Goal: Check status: Check status

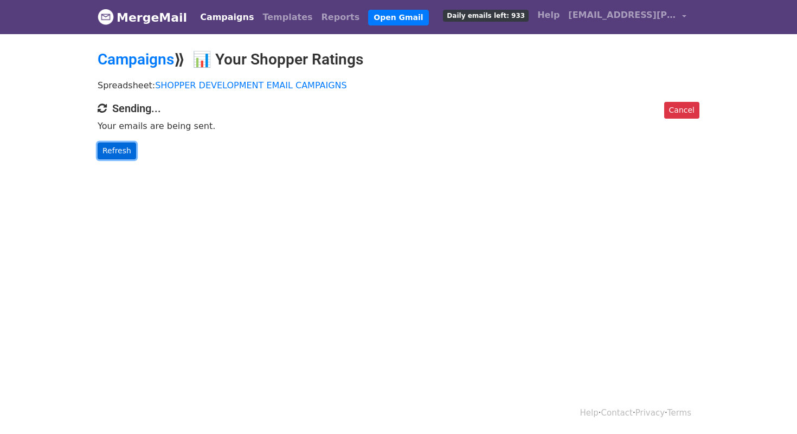
click at [132, 143] on link "Refresh" at bounding box center [117, 151] width 39 height 17
click at [129, 151] on link "Refresh" at bounding box center [117, 151] width 39 height 17
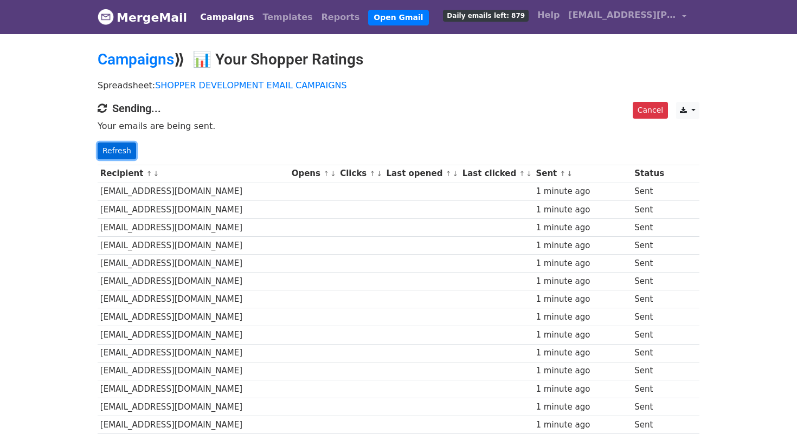
click at [118, 150] on link "Refresh" at bounding box center [117, 151] width 39 height 17
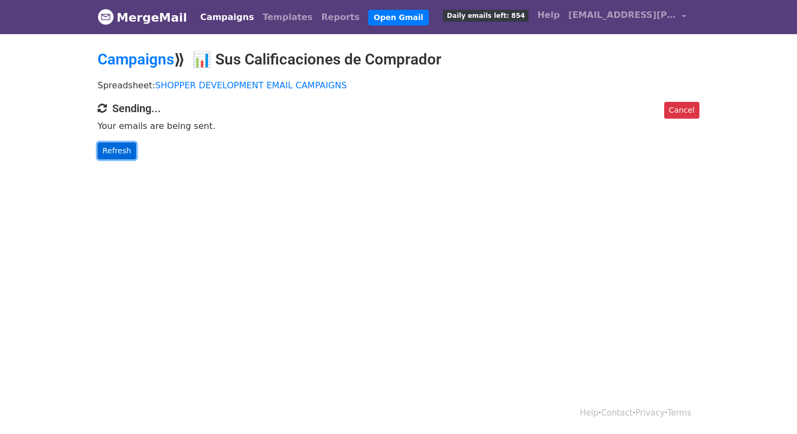
click at [106, 145] on link "Refresh" at bounding box center [117, 151] width 39 height 17
